Goal: Task Accomplishment & Management: Manage account settings

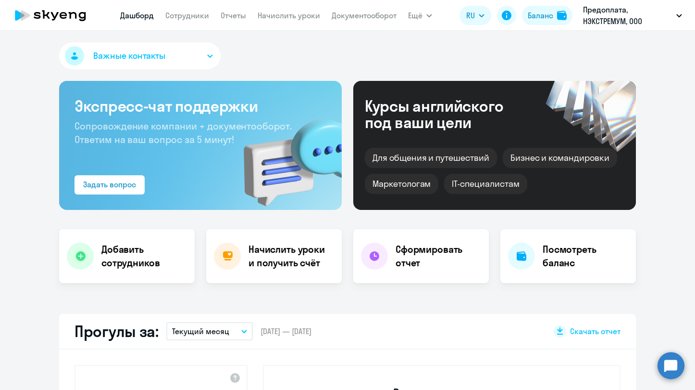
select select "30"
click at [640, 19] on p "Предоплата, НЭКСТРЕМУМ, ООО" at bounding box center [627, 15] width 89 height 23
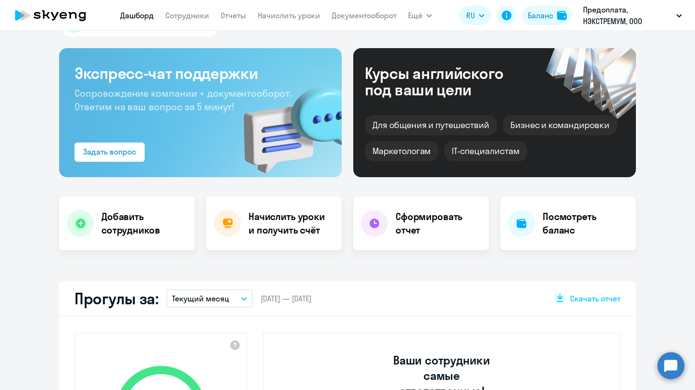
scroll to position [48, 0]
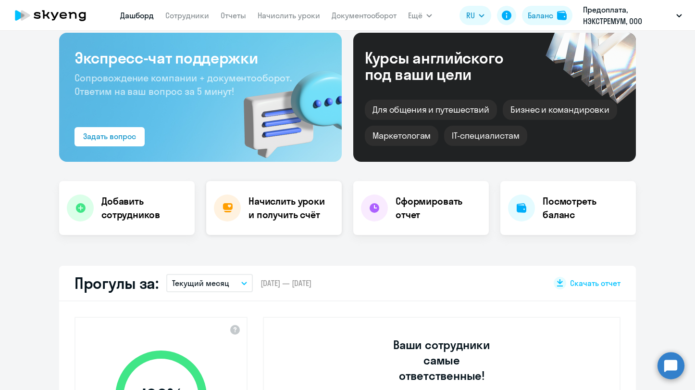
click at [296, 210] on h4 "Начислить уроки и получить счёт" at bounding box center [291, 207] width 84 height 27
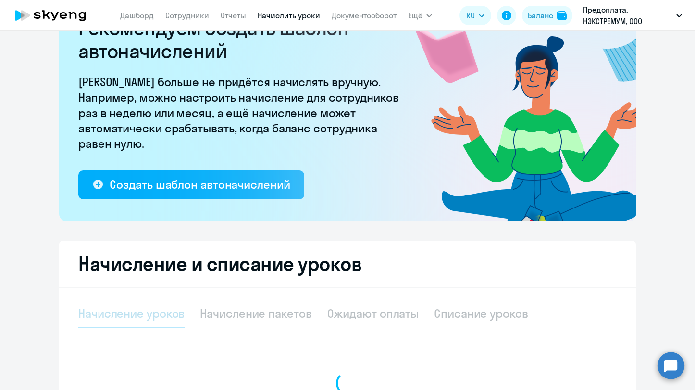
select select "10"
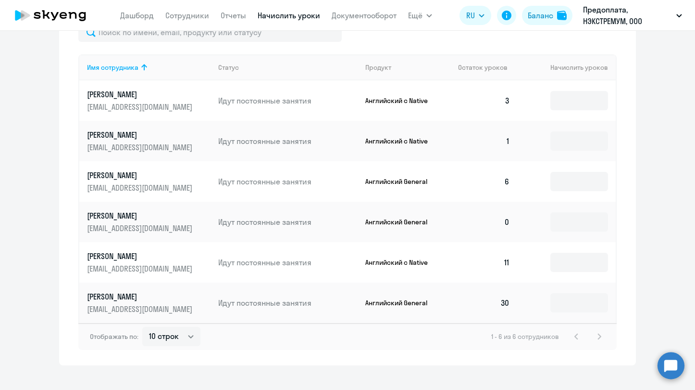
scroll to position [425, 0]
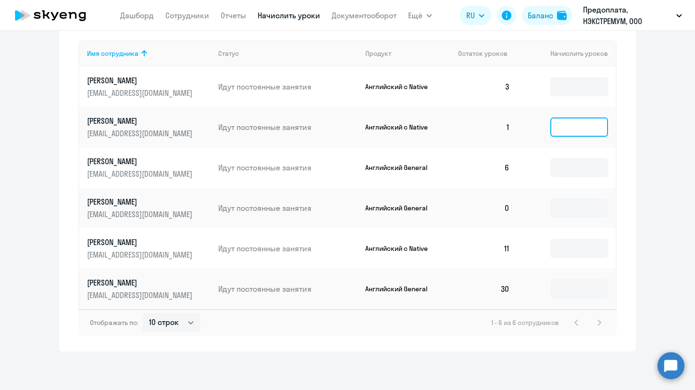
click at [585, 126] on input at bounding box center [580, 126] width 58 height 19
type input "2"
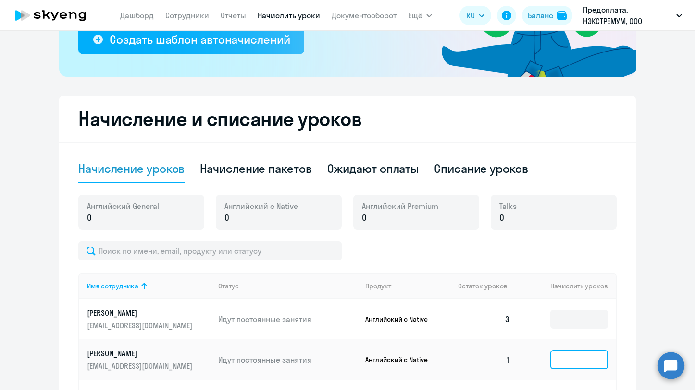
scroll to position [185, 0]
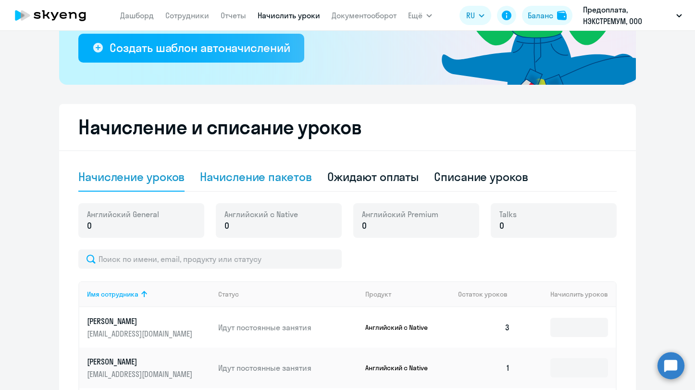
click at [303, 183] on div "Начисление пакетов" at bounding box center [256, 176] width 112 height 15
select select "10"
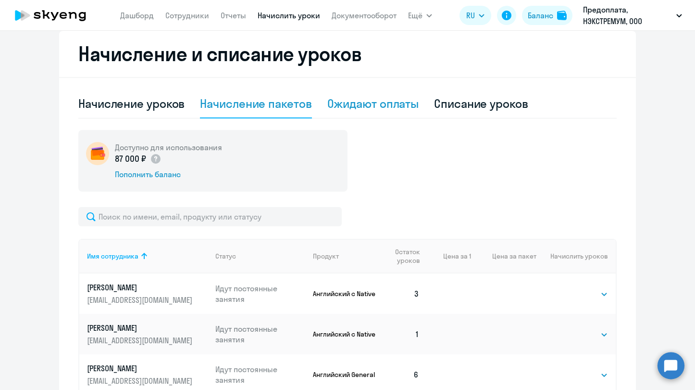
scroll to position [281, 0]
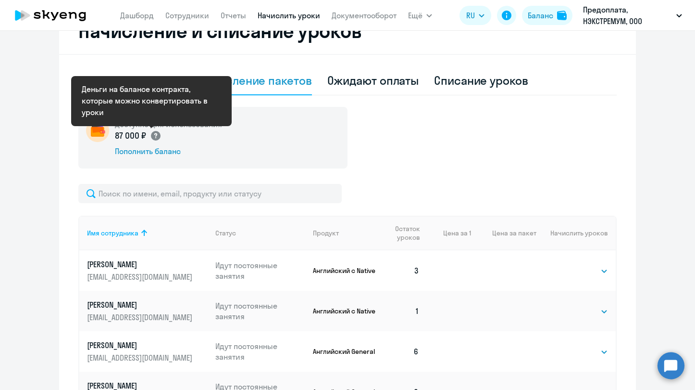
click at [154, 132] on circle at bounding box center [156, 136] width 10 height 10
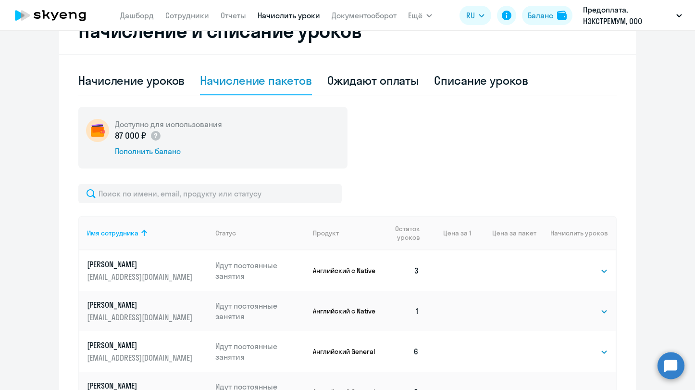
click at [538, 129] on div "Доступно для использования 87 000 ₽ Пополнить баланс" at bounding box center [347, 138] width 539 height 62
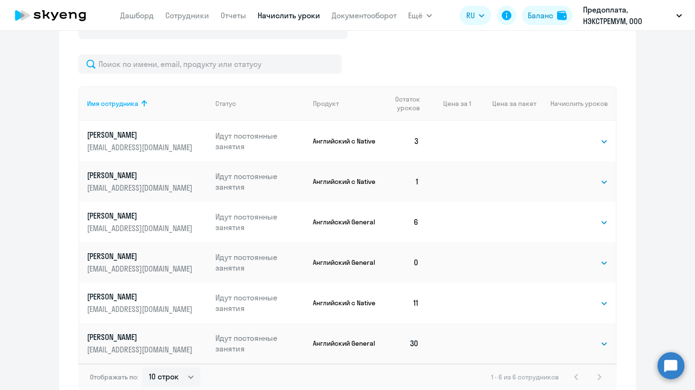
scroll to position [425, 0]
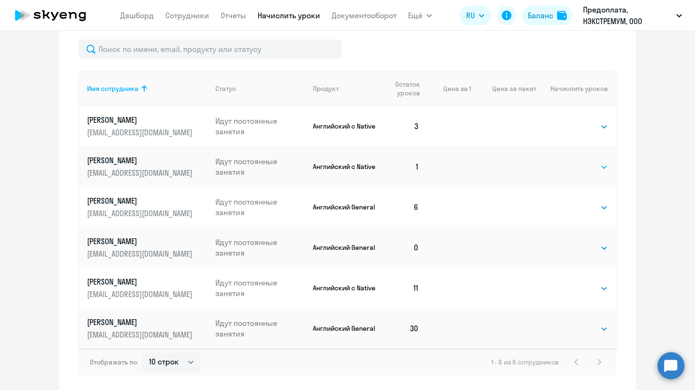
click at [591, 168] on select "Выбрать 4 8 16 32 64 96 128" at bounding box center [588, 167] width 39 height 12
select select "4"
click at [569, 161] on select "Выбрать 4 8 16 32 64 96 128" at bounding box center [588, 167] width 39 height 12
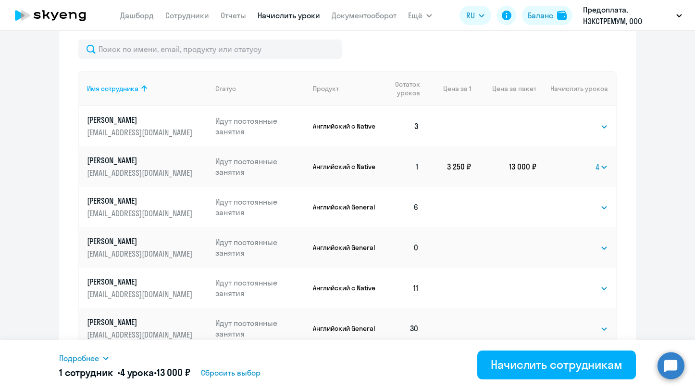
scroll to position [465, 0]
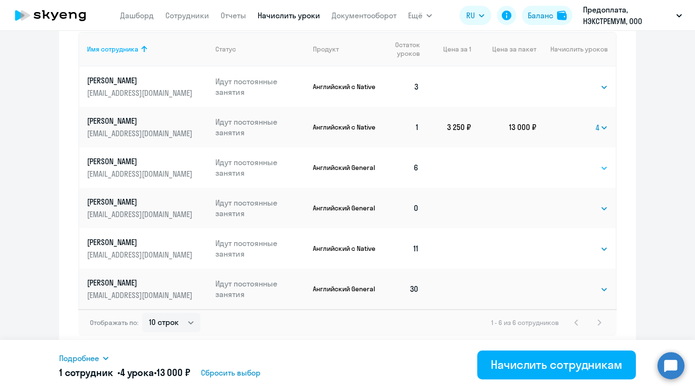
click at [589, 168] on select "Выбрать 4 8 16 32 64 96 128" at bounding box center [588, 168] width 39 height 12
select select "8"
click at [569, 162] on select "Выбрать 4 8 16 32 64 96 128" at bounding box center [588, 168] width 39 height 12
click at [596, 171] on select "Выбрать 4 8 16 32 64 96 128" at bounding box center [602, 168] width 13 height 12
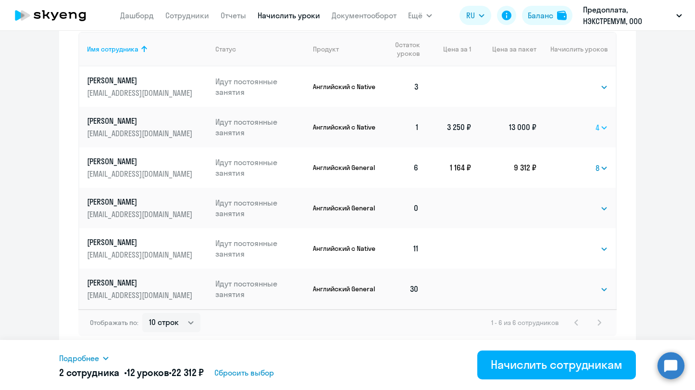
click at [597, 129] on select "Выбрать 4 8 16 32 64 96 128" at bounding box center [602, 128] width 13 height 12
select select
click at [596, 122] on select "Выбрать 4 8 16 32 64 96 128" at bounding box center [602, 128] width 13 height 12
click at [596, 169] on select "Выбрать 4 8 16 32 64 96 128" at bounding box center [602, 168] width 13 height 12
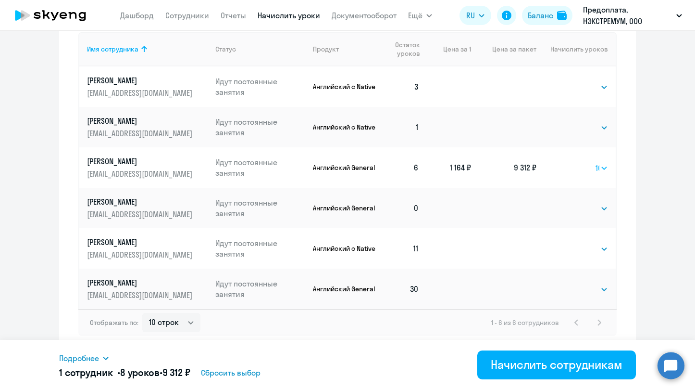
click at [596, 162] on select "Выбрать 4 8 16 32 64 96 128" at bounding box center [602, 168] width 13 height 12
click at [600, 169] on select "Выбрать 4 8 16 32 64 96 128" at bounding box center [600, 168] width 15 height 12
select select "8"
click at [593, 162] on select "Выбрать 4 8 16 32 64 96 128" at bounding box center [600, 168] width 15 height 12
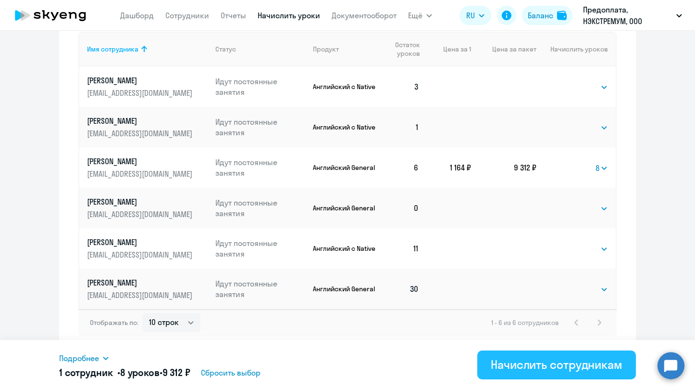
click at [548, 370] on div "Начислить сотрудникам" at bounding box center [557, 363] width 132 height 15
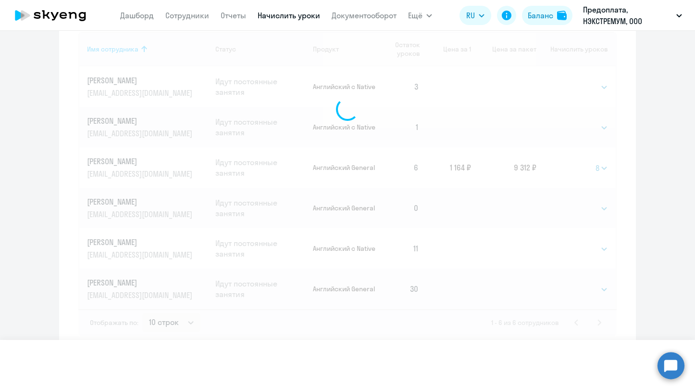
select select
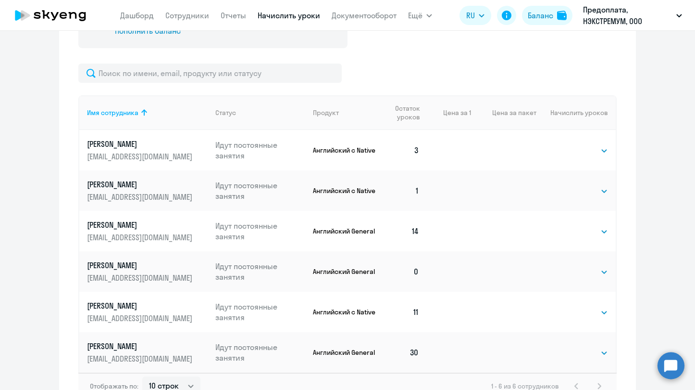
scroll to position [417, 0]
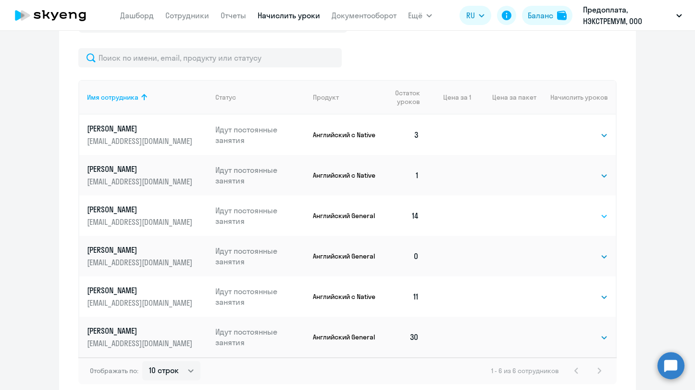
click at [595, 218] on select "Выбрать 4 8 16 32 64 96 128" at bounding box center [588, 216] width 39 height 12
select select "4"
click at [569, 210] on select "Выбрать 4 8 16 32 64 96 128" at bounding box center [588, 216] width 39 height 12
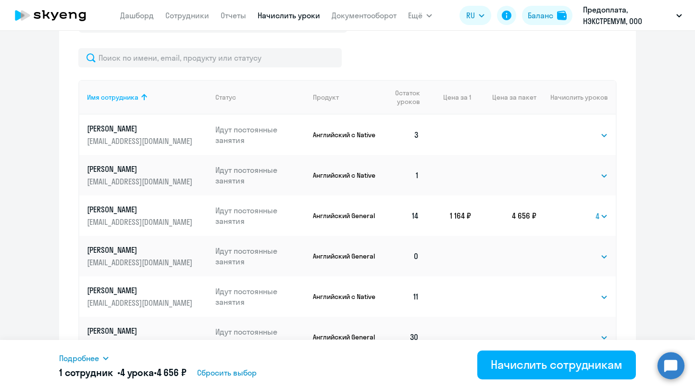
click at [653, 227] on ng-component "Рекомендуем создать шаблон автоначислений Уроки больше не придётся начислять вр…" at bounding box center [347, 14] width 695 height 771
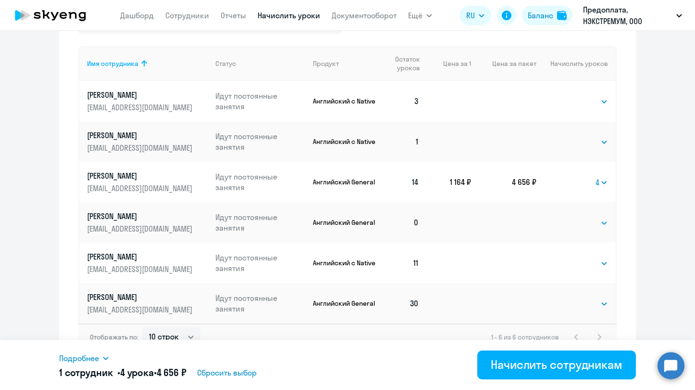
scroll to position [465, 0]
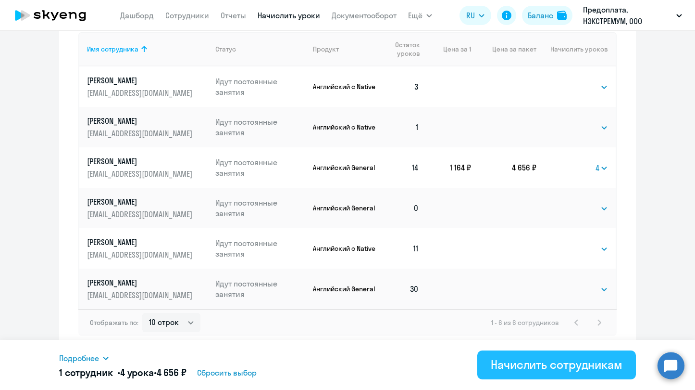
click at [550, 367] on div "Начислить сотрудникам" at bounding box center [557, 363] width 132 height 15
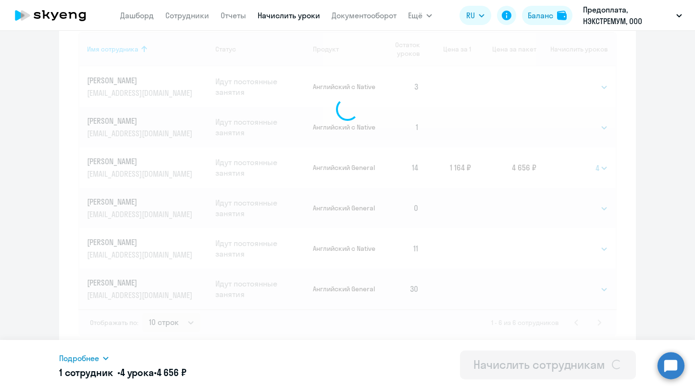
select select
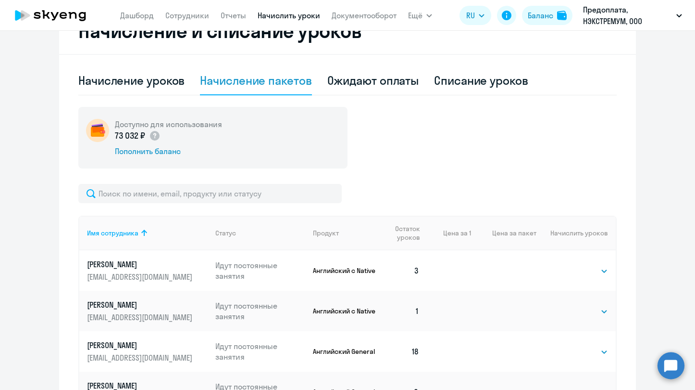
scroll to position [272, 0]
